Goal: Information Seeking & Learning: Compare options

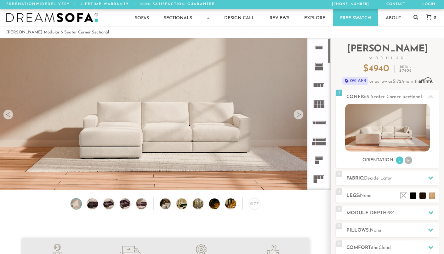
click at [317, 50] on icon at bounding box center [319, 47] width 19 height 19
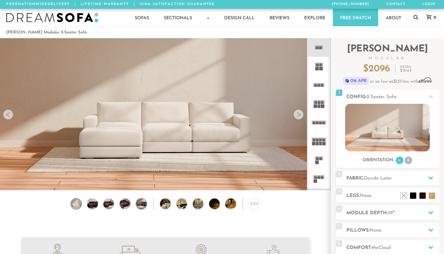
click at [140, 206] on img at bounding box center [141, 203] width 13 height 11
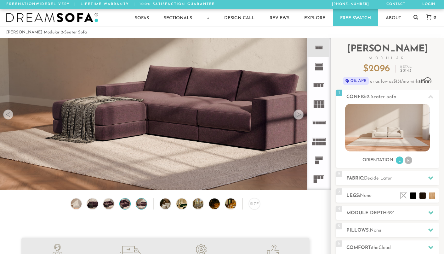
click at [127, 201] on img at bounding box center [125, 203] width 13 height 11
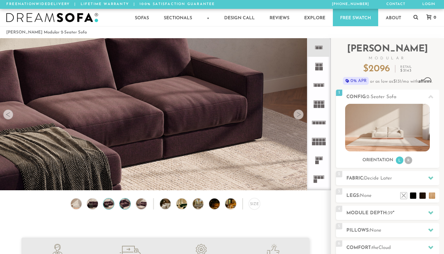
click at [110, 206] on img at bounding box center [108, 203] width 13 height 11
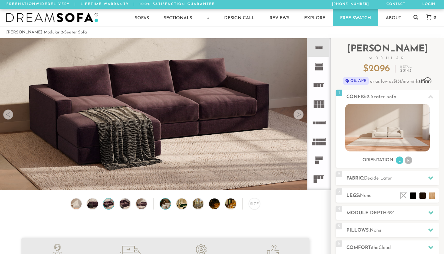
click at [160, 204] on img at bounding box center [169, 203] width 19 height 11
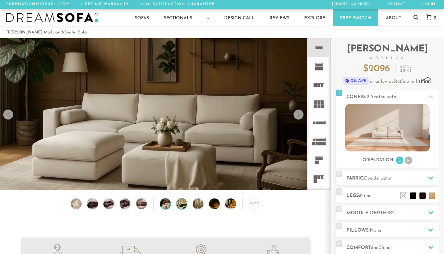
click at [179, 202] on img at bounding box center [185, 203] width 19 height 11
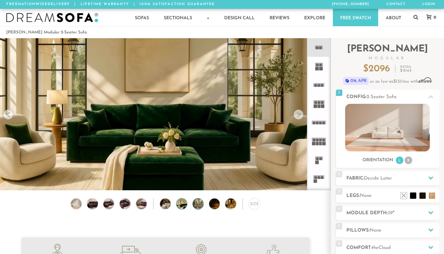
click at [198, 203] on img at bounding box center [202, 203] width 19 height 11
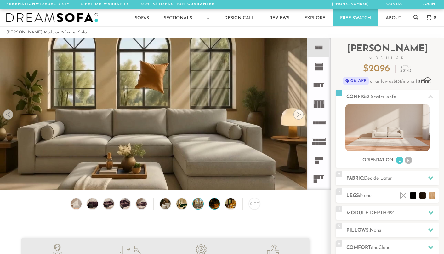
click at [209, 204] on img at bounding box center [218, 203] width 19 height 11
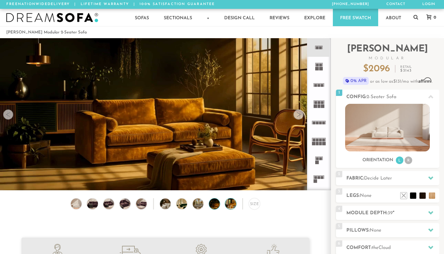
click at [228, 203] on img at bounding box center [234, 203] width 19 height 11
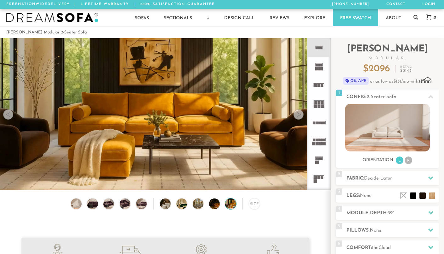
click at [91, 204] on img at bounding box center [92, 203] width 13 height 11
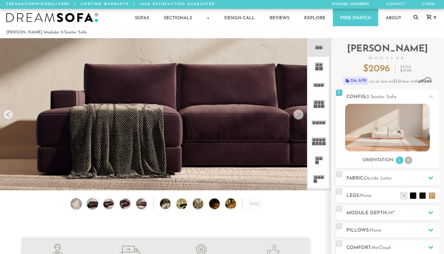
click at [76, 202] on img at bounding box center [76, 203] width 13 height 11
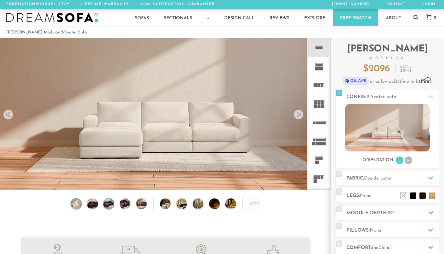
click at [107, 203] on img at bounding box center [108, 203] width 13 height 11
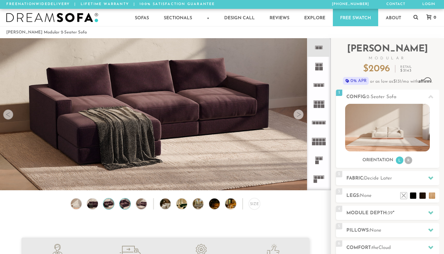
click at [129, 203] on img at bounding box center [125, 203] width 13 height 11
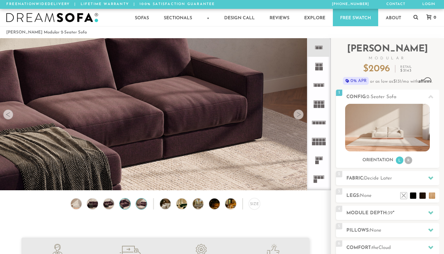
click at [143, 203] on img at bounding box center [141, 203] width 13 height 11
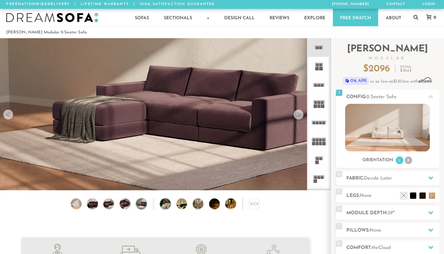
click at [164, 203] on img at bounding box center [169, 203] width 19 height 11
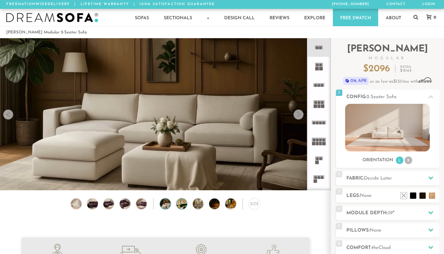
click at [180, 205] on img at bounding box center [185, 203] width 19 height 11
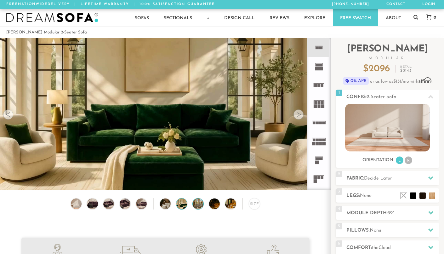
click at [196, 203] on img at bounding box center [202, 203] width 19 height 11
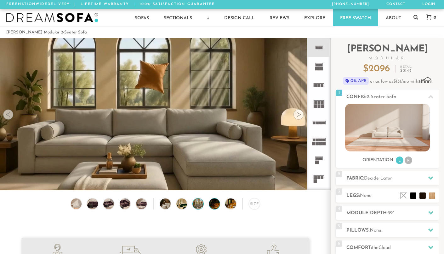
click at [213, 206] on img at bounding box center [218, 203] width 19 height 11
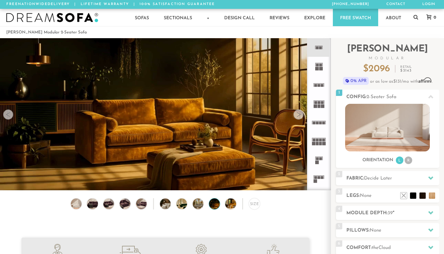
click at [223, 205] on div "Size" at bounding box center [165, 205] width 331 height 14
click at [315, 88] on icon at bounding box center [319, 85] width 19 height 19
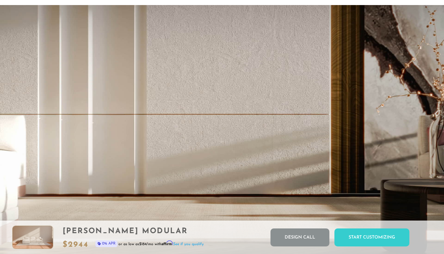
scroll to position [1197, 0]
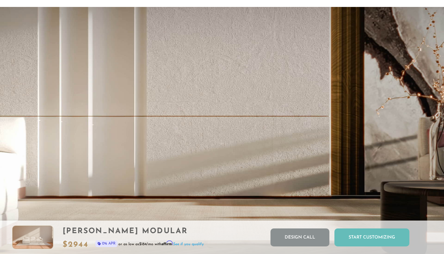
click at [370, 236] on div "Start Customizing" at bounding box center [371, 237] width 75 height 18
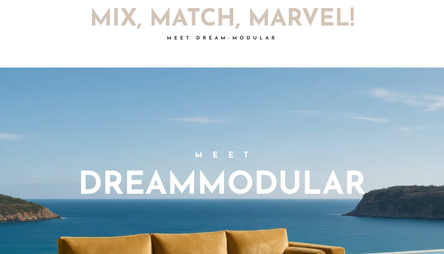
scroll to position [0, 0]
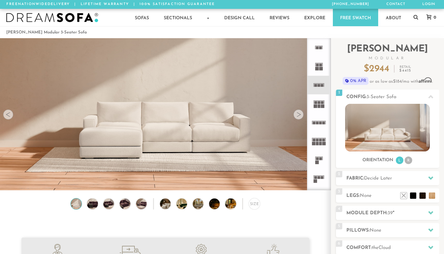
click at [321, 101] on icon at bounding box center [319, 103] width 19 height 19
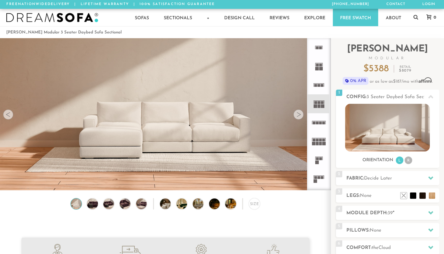
click at [316, 122] on rect at bounding box center [314, 122] width 3 height 3
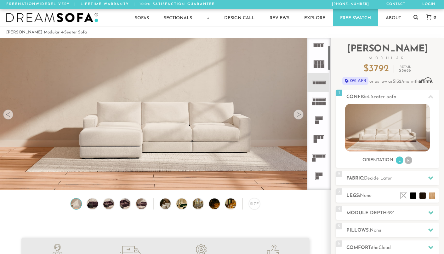
scroll to position [41, 0]
click at [319, 118] on icon at bounding box center [319, 118] width 19 height 19
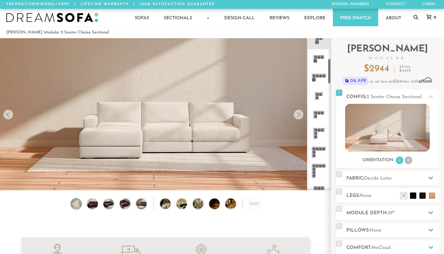
scroll to position [120, 0]
click at [317, 93] on rect at bounding box center [317, 94] width 3 height 3
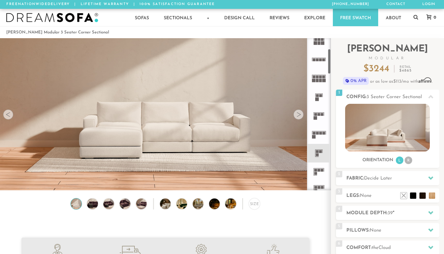
scroll to position [62, 0]
click at [316, 93] on icon at bounding box center [319, 97] width 19 height 19
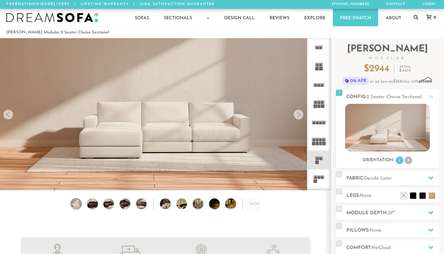
click at [319, 49] on icon at bounding box center [319, 47] width 19 height 19
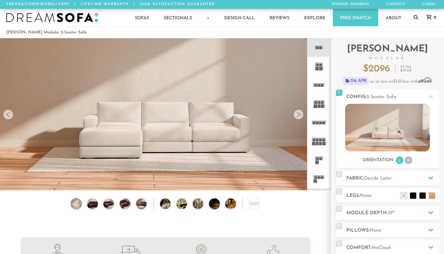
click at [214, 206] on img at bounding box center [218, 203] width 19 height 11
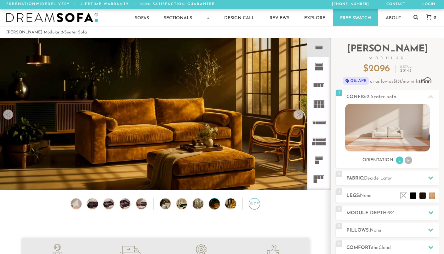
click at [251, 205] on div "Size" at bounding box center [254, 203] width 11 height 11
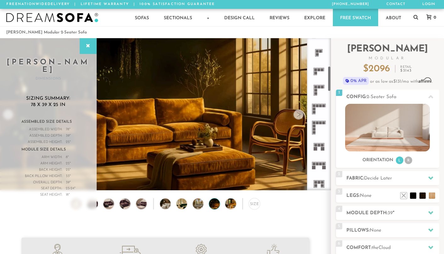
scroll to position [165, 0]
click at [317, 87] on rect at bounding box center [315, 88] width 3 height 3
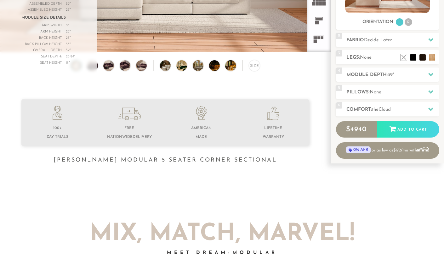
scroll to position [140, 0]
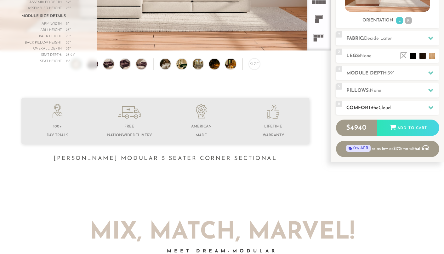
click at [401, 108] on h2 "Comfort: the Cloud" at bounding box center [392, 107] width 93 height 7
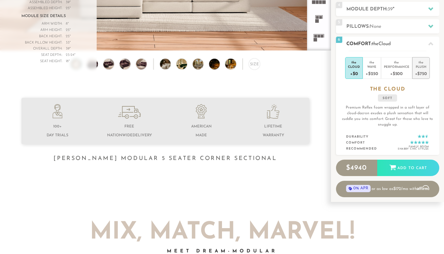
click at [418, 71] on div "+$750" at bounding box center [421, 73] width 12 height 9
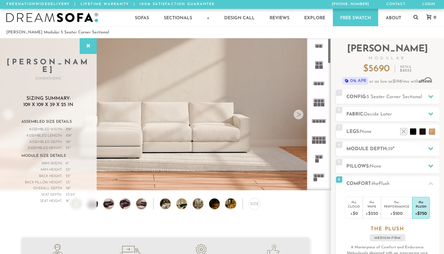
scroll to position [0, 0]
click at [320, 48] on rect at bounding box center [320, 47] width 3 height 3
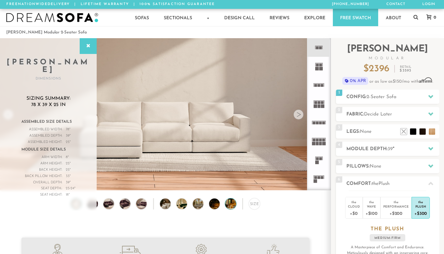
click at [228, 203] on img at bounding box center [234, 203] width 19 height 11
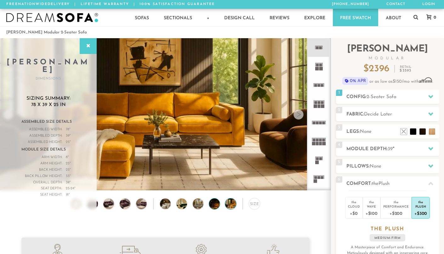
click at [217, 203] on img at bounding box center [218, 203] width 19 height 11
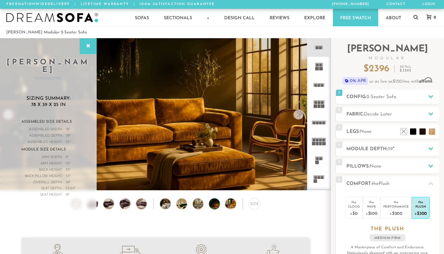
click at [276, 122] on video at bounding box center [165, 105] width 331 height 186
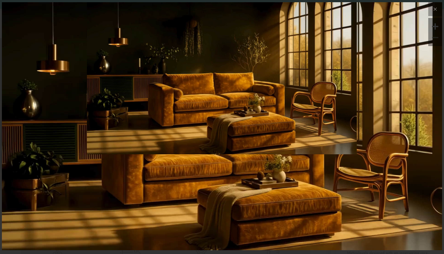
click at [397, 185] on img at bounding box center [222, 126] width 440 height 248
click at [437, 10] on icon at bounding box center [435, 9] width 8 height 8
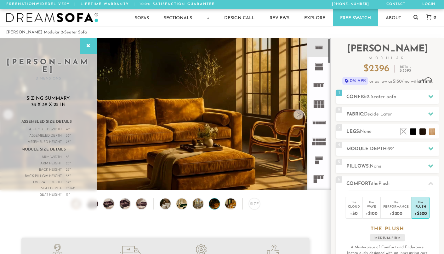
click at [292, 208] on div "Size" at bounding box center [165, 205] width 331 height 14
click at [230, 203] on img at bounding box center [234, 203] width 19 height 11
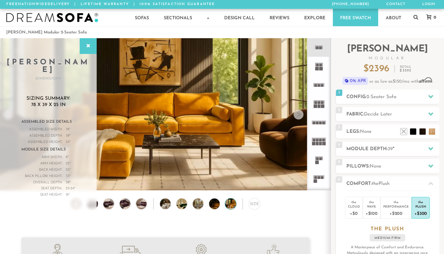
click at [230, 203] on img at bounding box center [234, 203] width 19 height 11
click at [221, 202] on div "Size" at bounding box center [165, 205] width 331 height 14
click at [214, 201] on img at bounding box center [218, 203] width 19 height 11
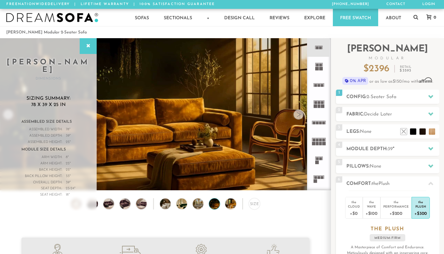
click at [208, 162] on video at bounding box center [165, 105] width 331 height 186
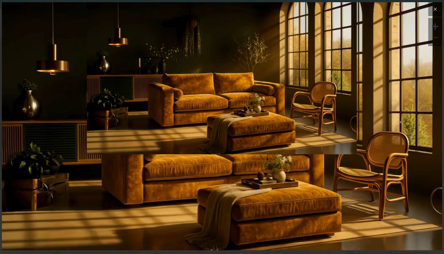
click at [434, 7] on icon at bounding box center [435, 9] width 8 height 8
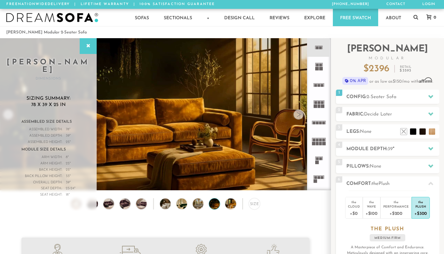
click at [56, 205] on div "Size" at bounding box center [165, 205] width 331 height 14
click at [55, 210] on div "Size" at bounding box center [165, 205] width 331 height 14
